Goal: Information Seeking & Learning: Learn about a topic

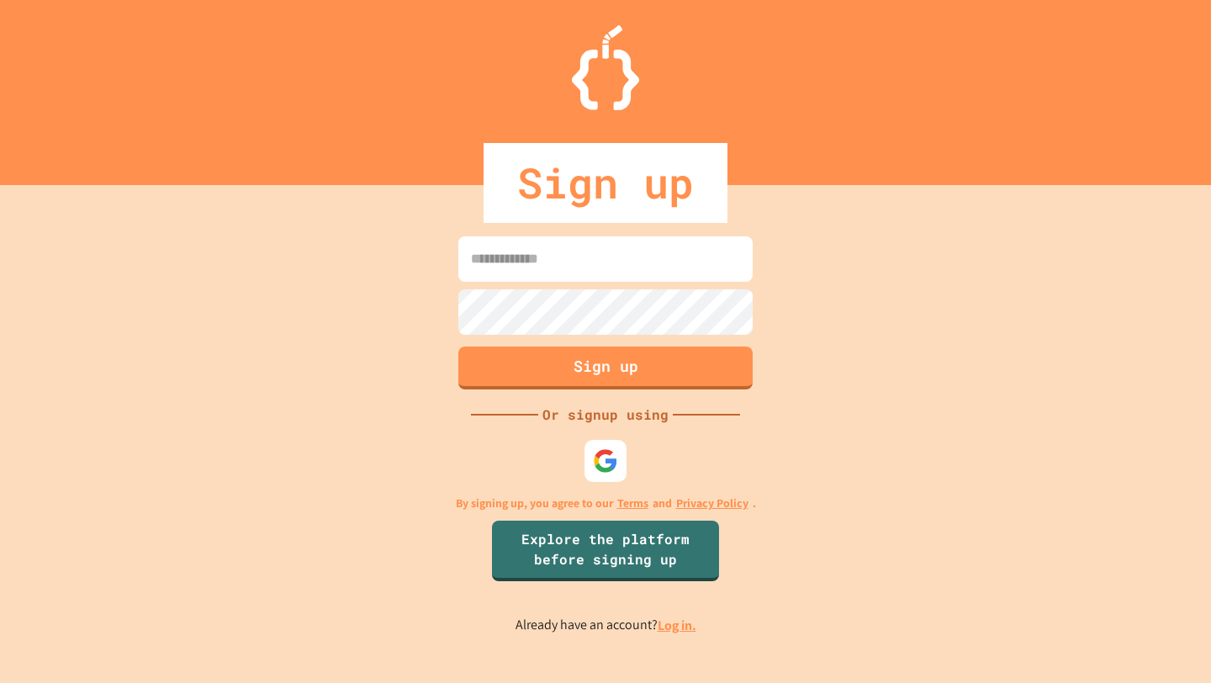
click at [634, 250] on input at bounding box center [605, 258] width 294 height 45
click at [604, 464] on img at bounding box center [606, 461] width 28 height 28
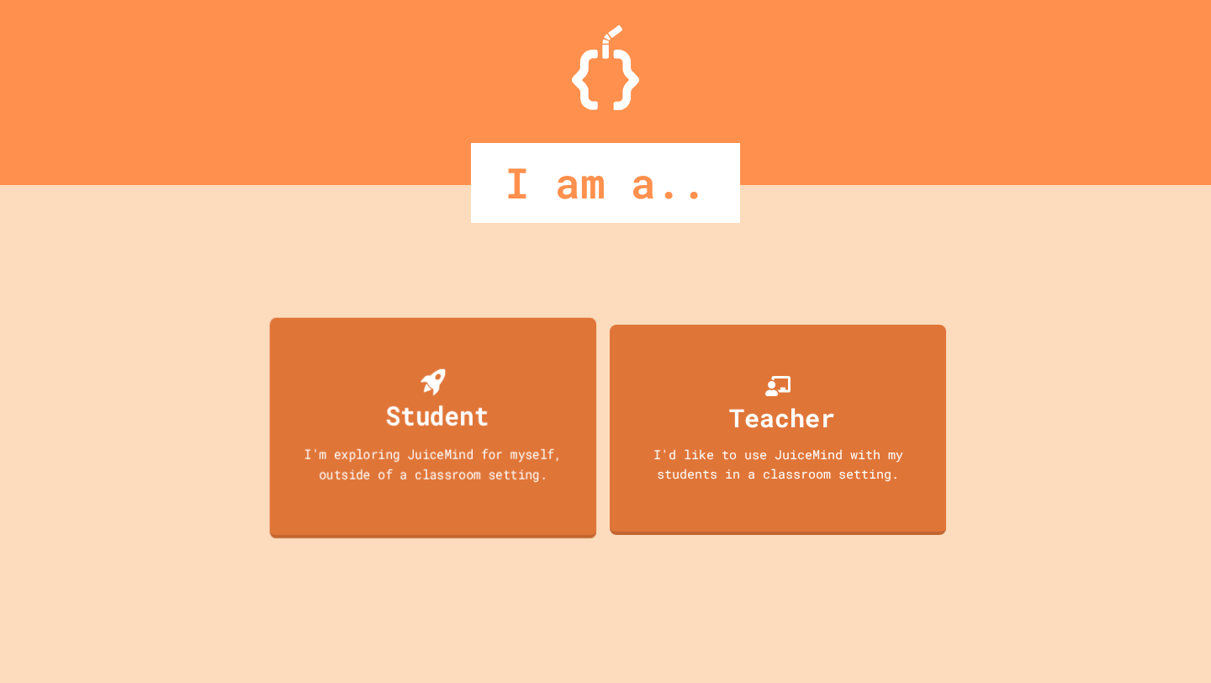
click at [452, 414] on div "Student" at bounding box center [437, 415] width 103 height 40
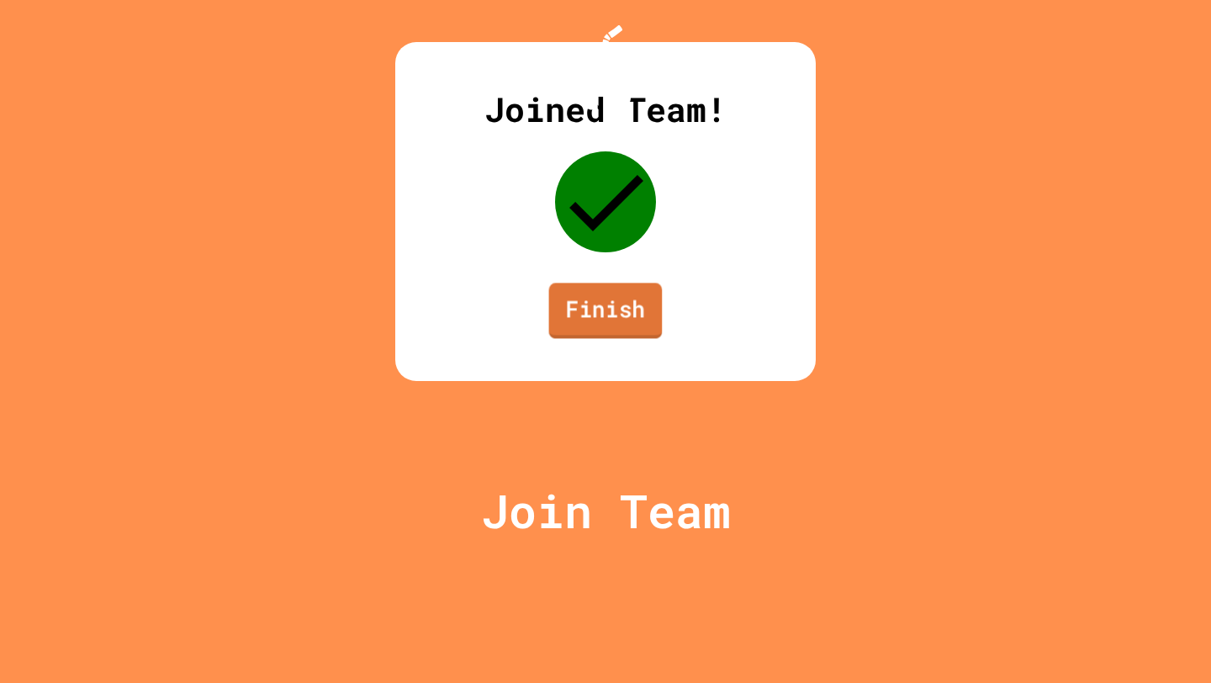
click at [621, 338] on link "Finish" at bounding box center [605, 309] width 113 height 55
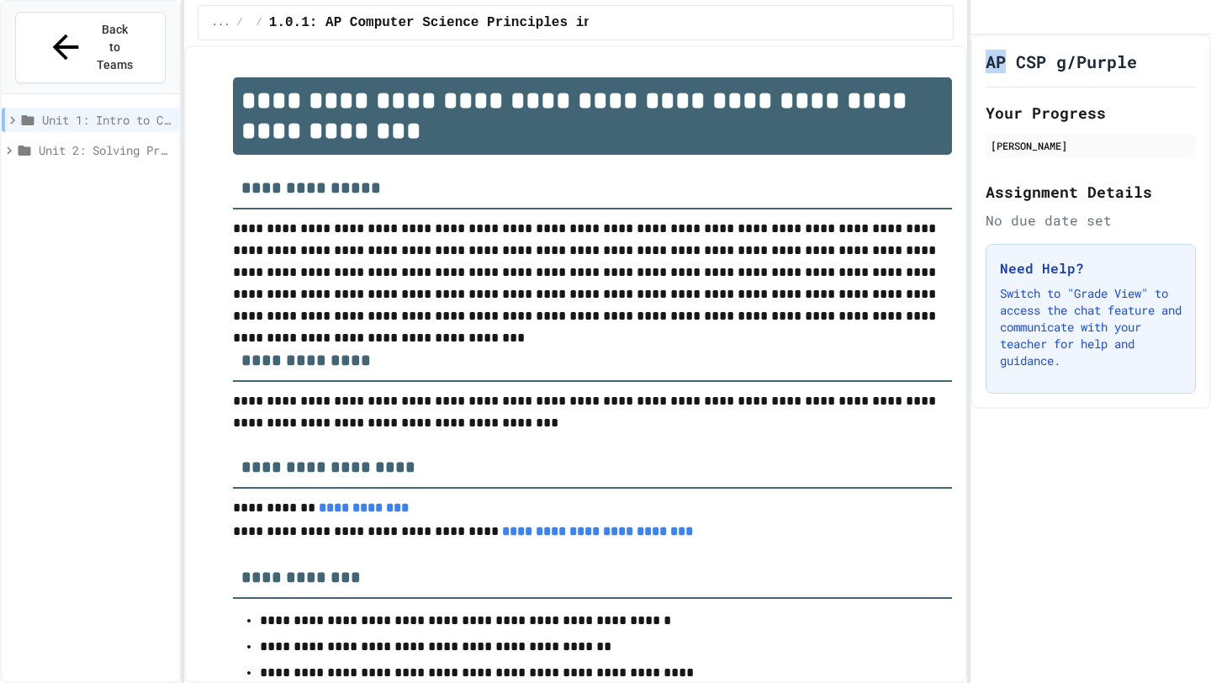
drag, startPoint x: 985, startPoint y: 82, endPoint x: 1002, endPoint y: 78, distance: 17.3
click at [1002, 73] on h1 "AP CSP g/Purple" at bounding box center [1060, 62] width 151 height 24
drag, startPoint x: 1016, startPoint y: 78, endPoint x: 1134, endPoint y: 70, distance: 118.8
click at [1134, 70] on h1 "AP CSP g/Purple" at bounding box center [1060, 62] width 151 height 24
click at [874, 359] on h3 "**********" at bounding box center [592, 354] width 719 height 55
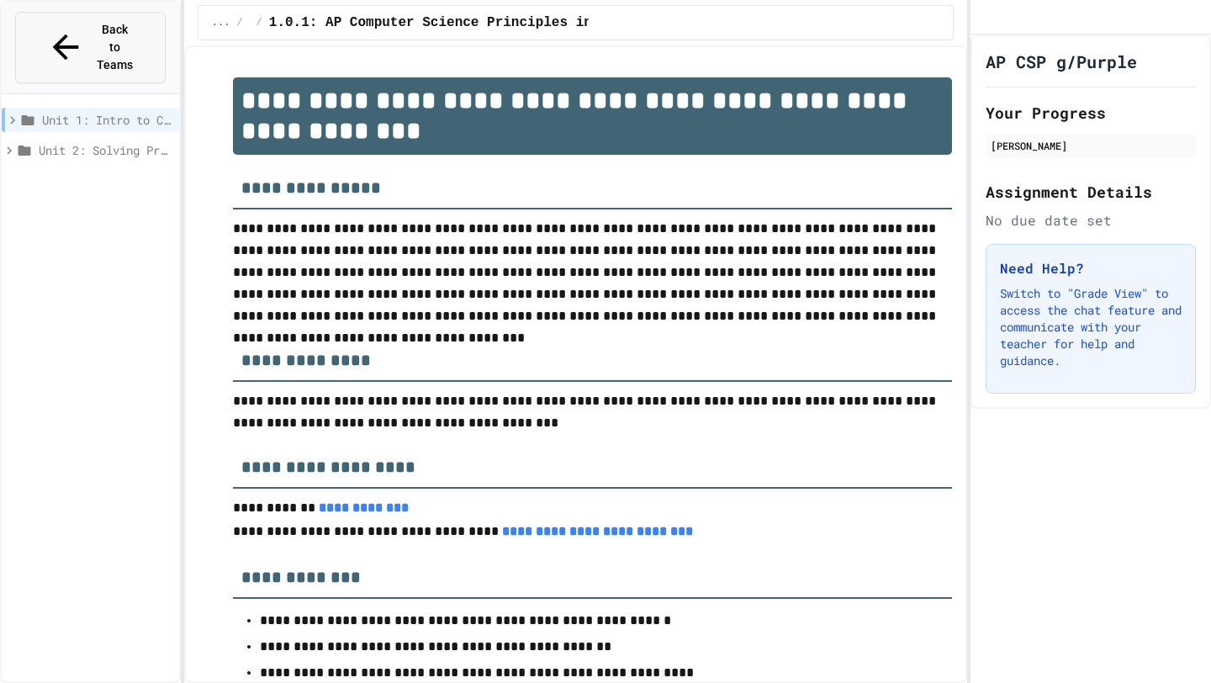
click at [111, 40] on button "Back to Teams" at bounding box center [90, 47] width 150 height 71
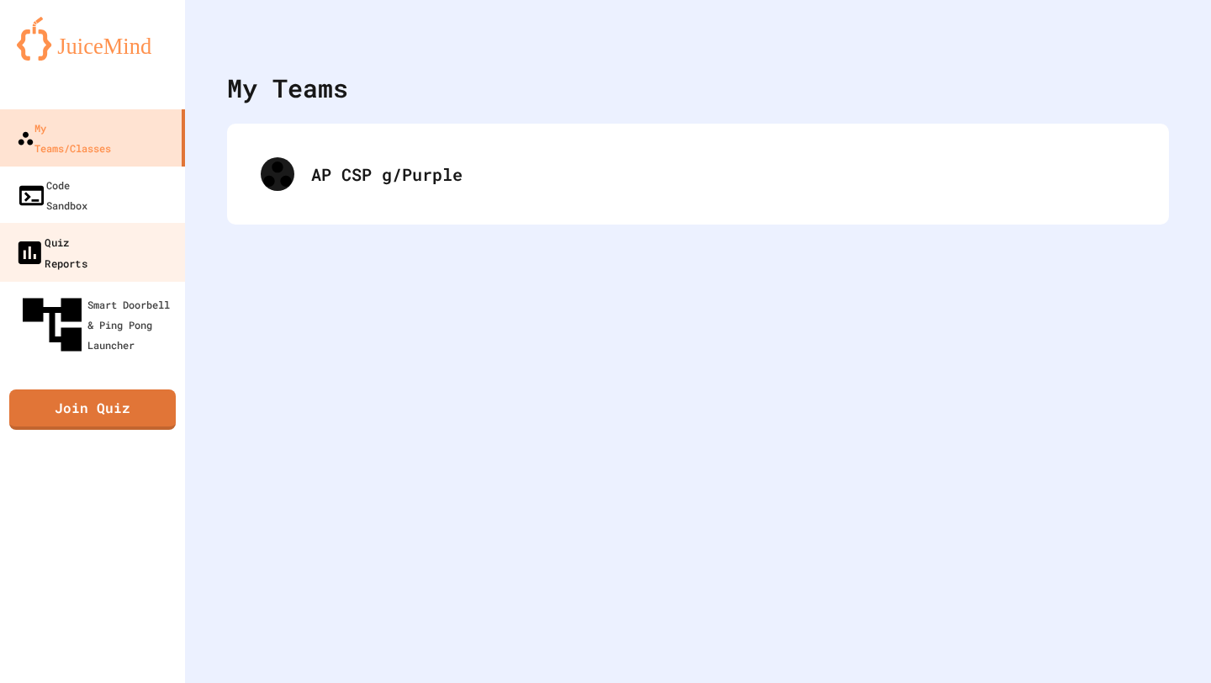
click at [87, 231] on div "Quiz Reports" at bounding box center [50, 251] width 73 height 41
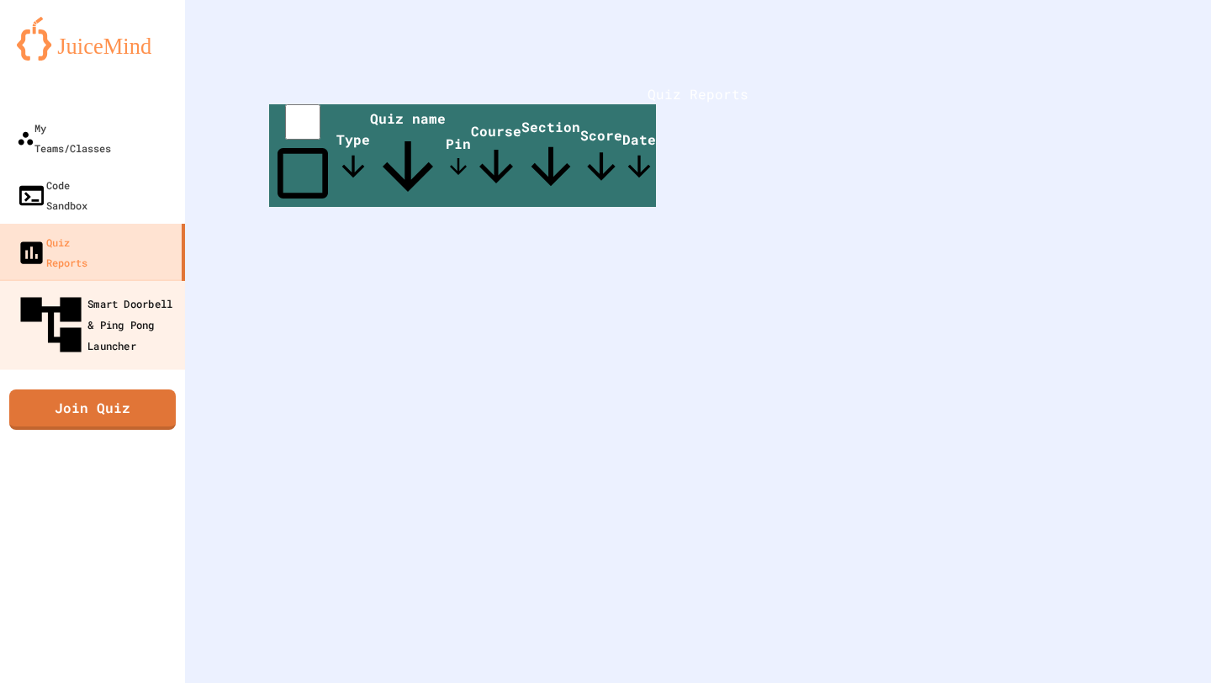
click at [92, 288] on div "Smart Doorbell & Ping Pong Launcher" at bounding box center [97, 324] width 166 height 73
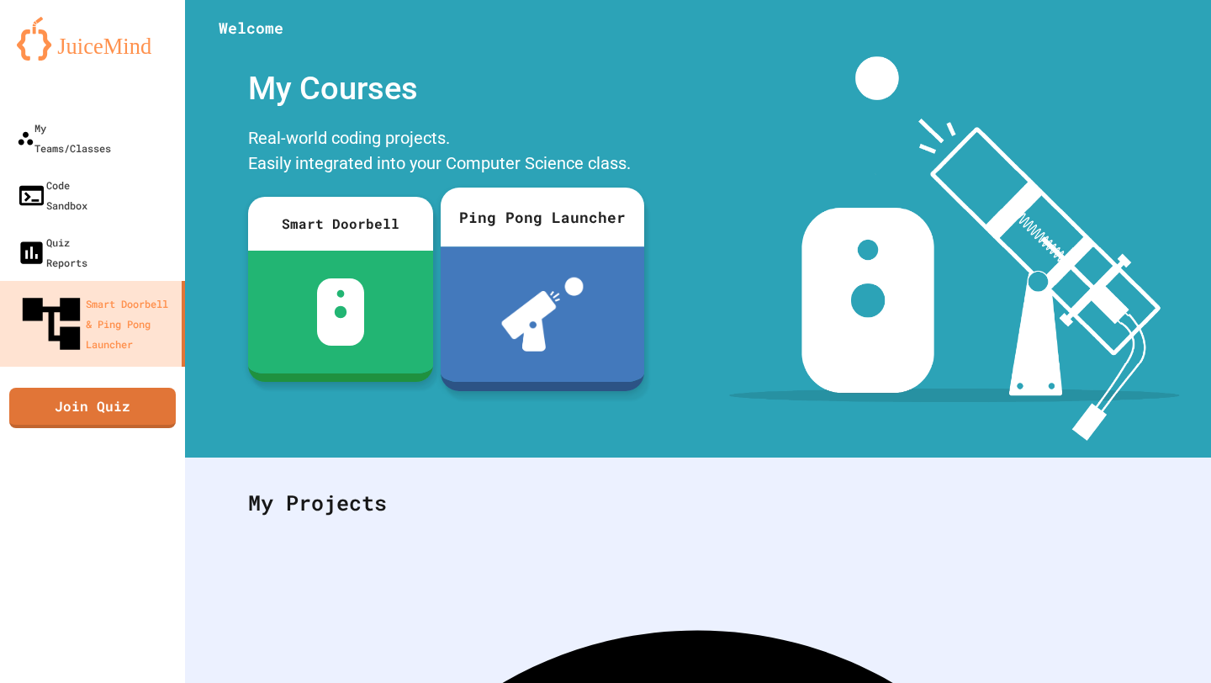
click at [515, 286] on img at bounding box center [542, 314] width 82 height 74
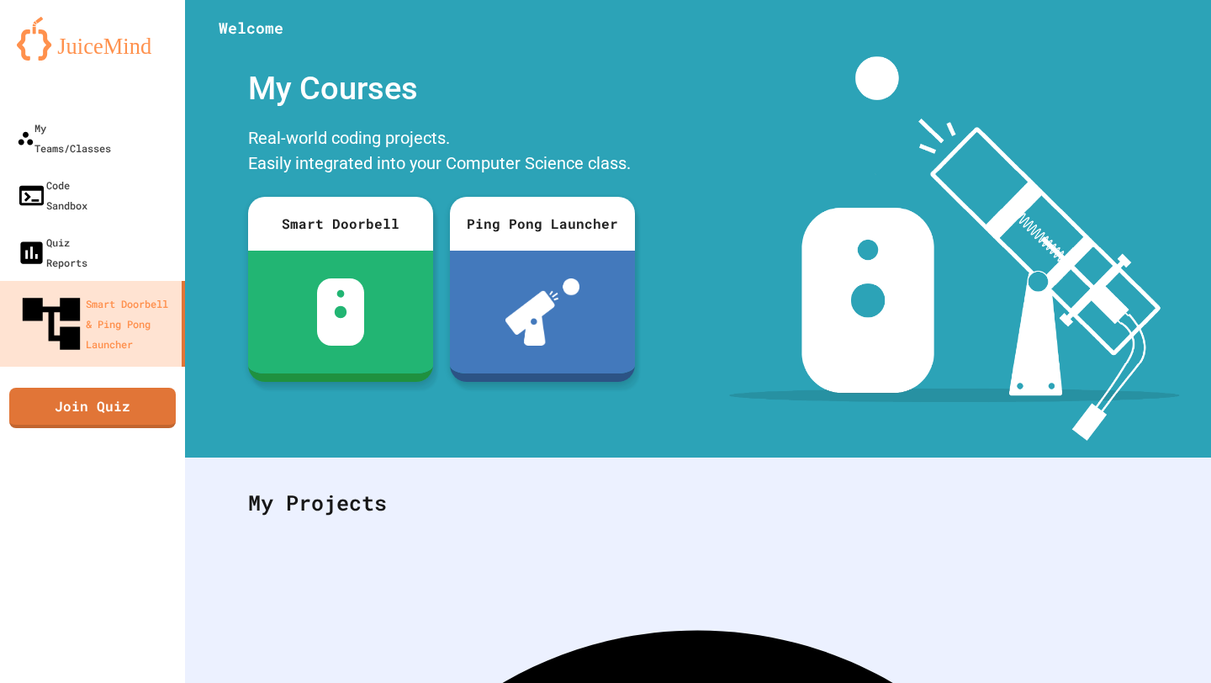
click at [80, 131] on div "My Teams/Classes" at bounding box center [62, 137] width 97 height 41
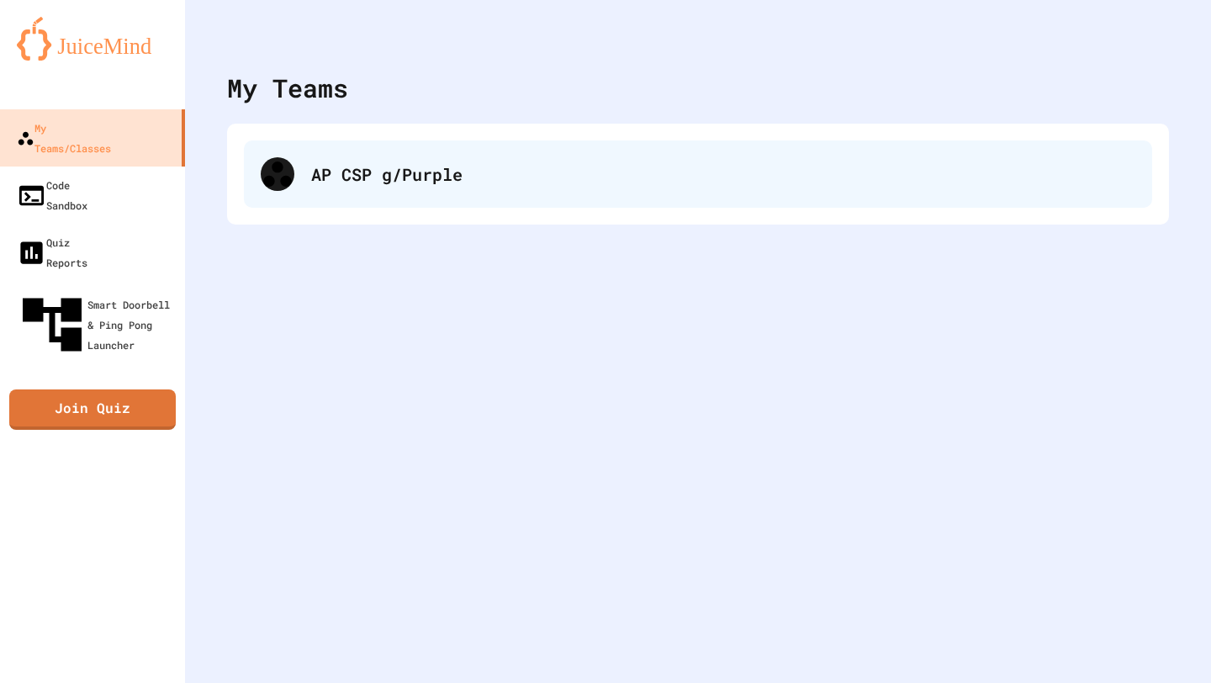
click at [357, 171] on div "AP CSP g/Purple" at bounding box center [723, 173] width 824 height 25
